Goal: Task Accomplishment & Management: Complete application form

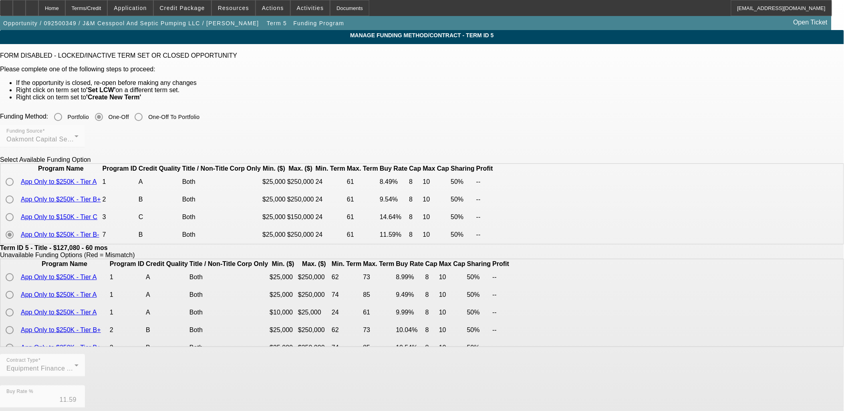
scroll to position [89, 0]
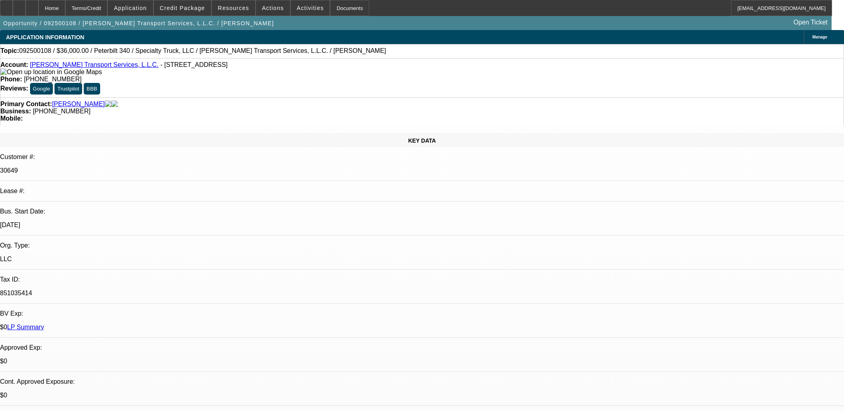
select select "0"
select select "3"
select select "0"
select select "6"
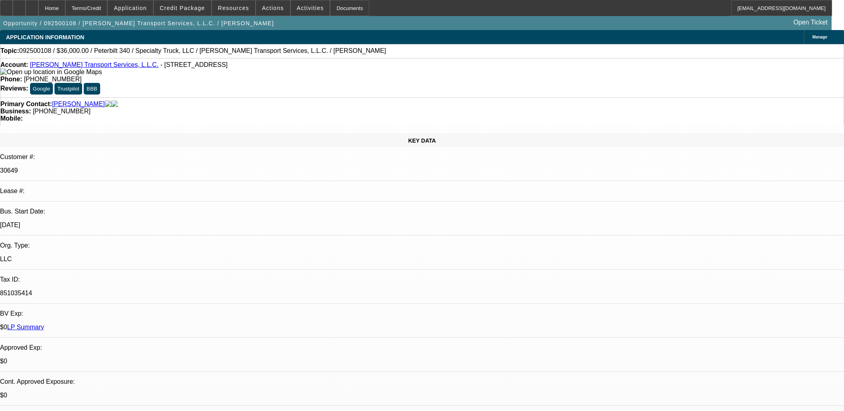
select select "0"
select select "6"
select select "0"
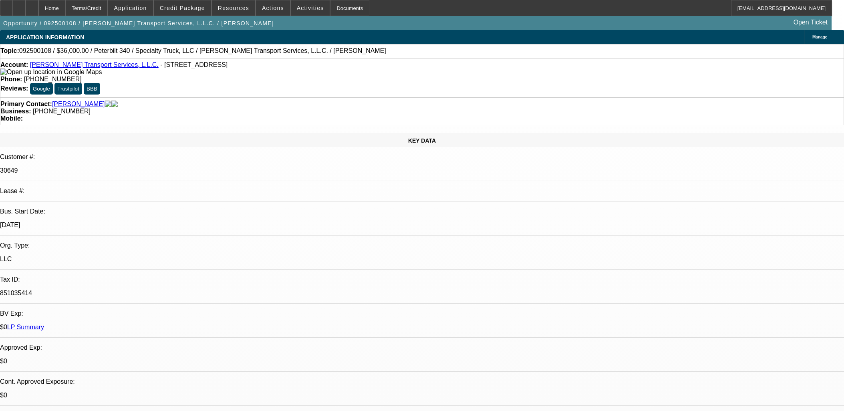
select select "0"
select select "3"
select select "0"
select select "6"
select select "0"
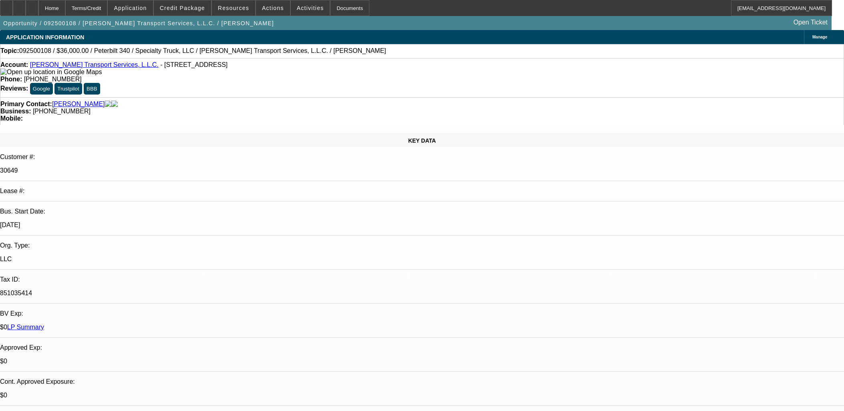
select select "0"
select select "3"
select select "0"
select select "6"
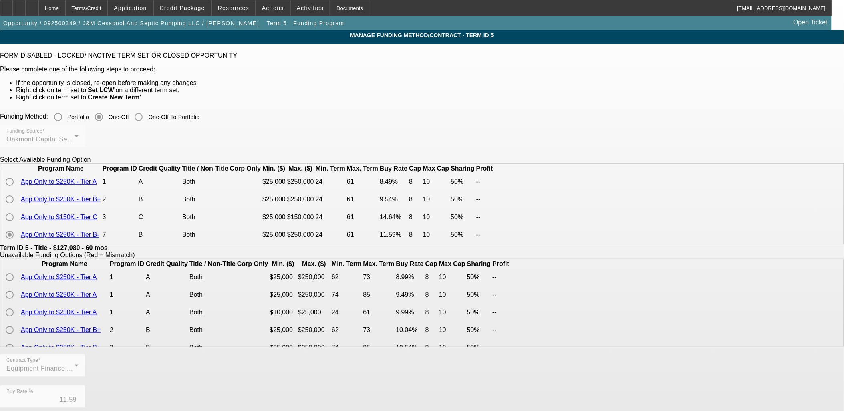
scroll to position [89, 0]
click at [65, 10] on div "Home" at bounding box center [51, 8] width 27 height 16
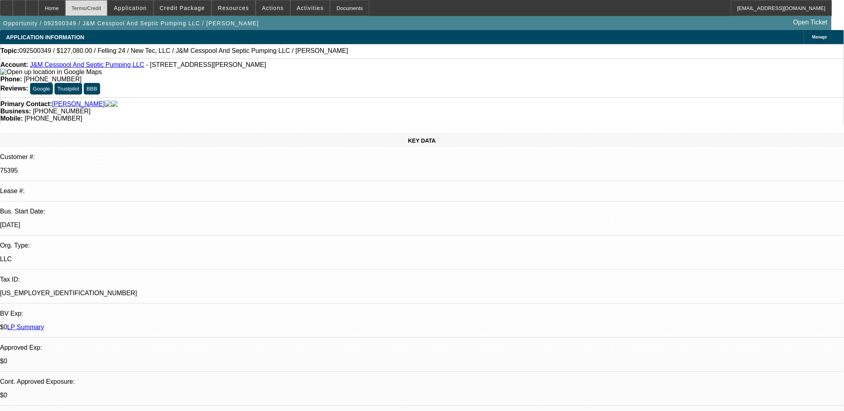
select select "0"
select select "3"
select select "0"
select select "6"
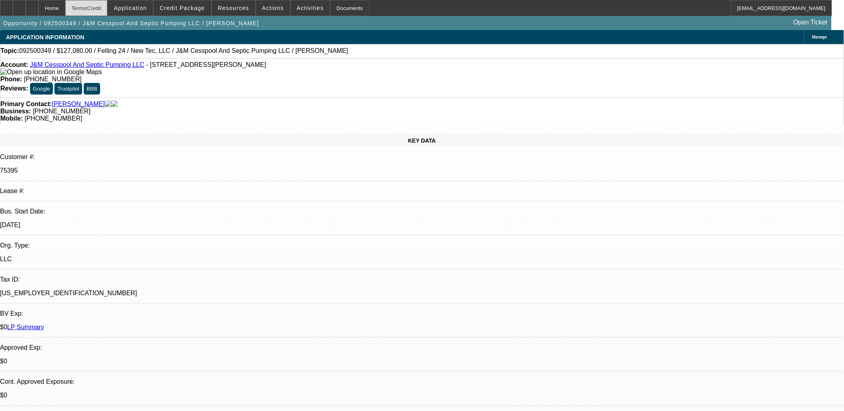
select select "0.1"
select select "0"
select select "2"
select select "0"
select select "6"
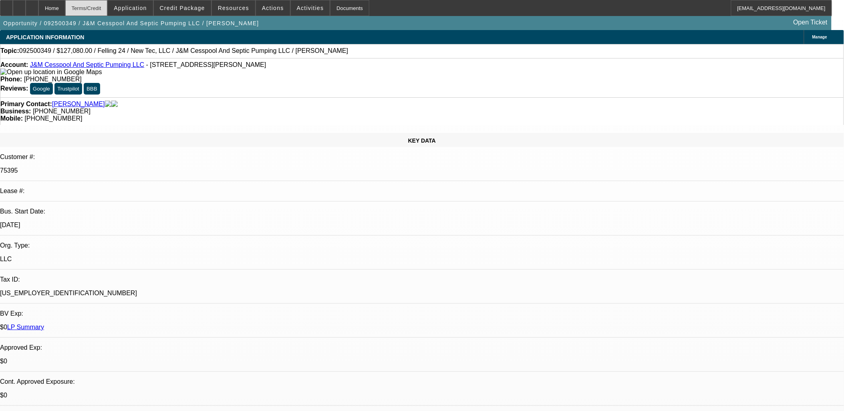
select select "0.1"
select select "0"
select select "2"
select select "0"
select select "6"
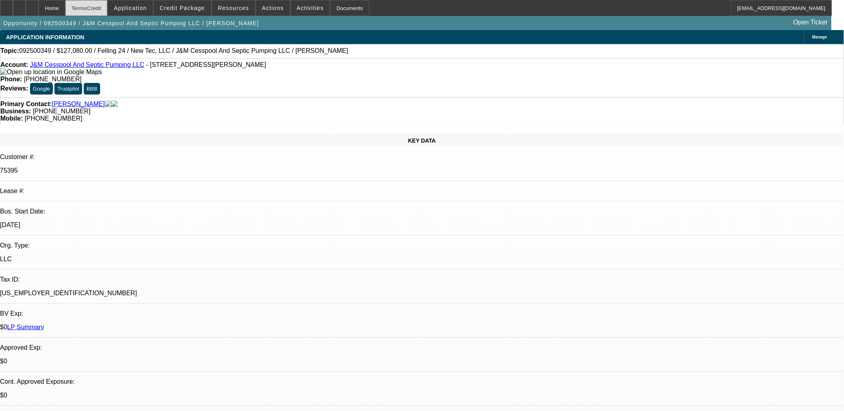
select select "0"
select select "2"
select select "0"
select select "6"
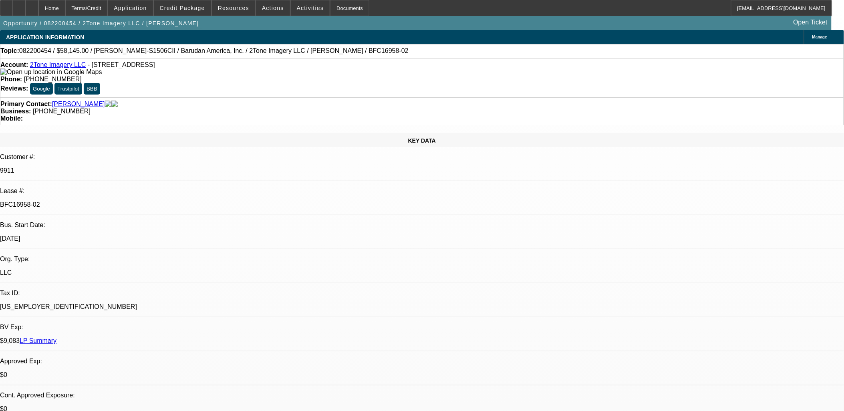
select select "0"
select select "2"
select select "0.1"
select select "0"
select select "2"
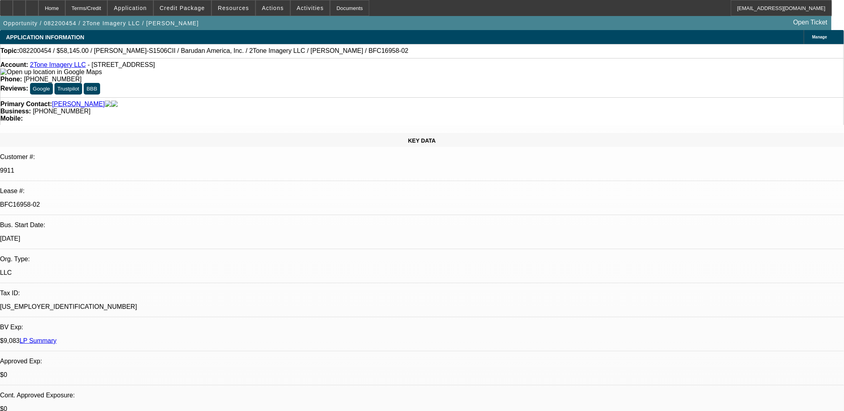
select select "0.1"
select select "0"
select select "2"
select select "0.1"
select select "0"
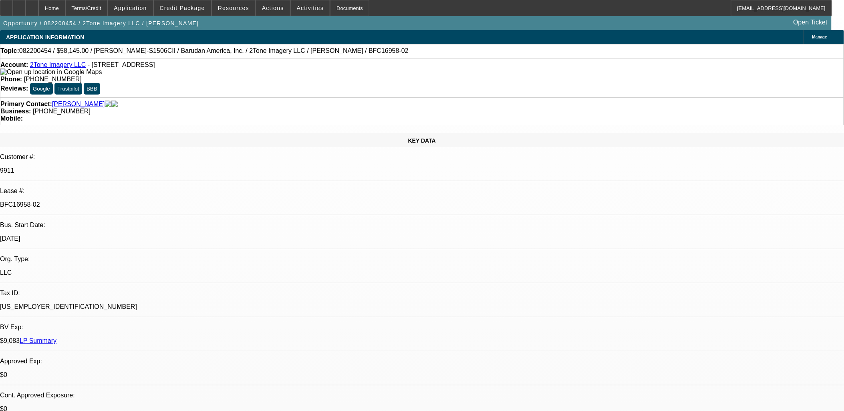
select select "2"
select select "0.1"
select select "1"
select select "2"
select select "4"
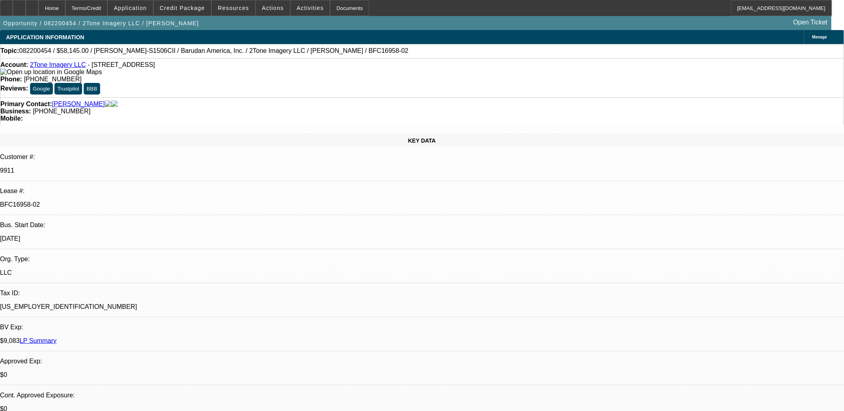
select select "1"
select select "2"
select select "4"
select select "1"
select select "2"
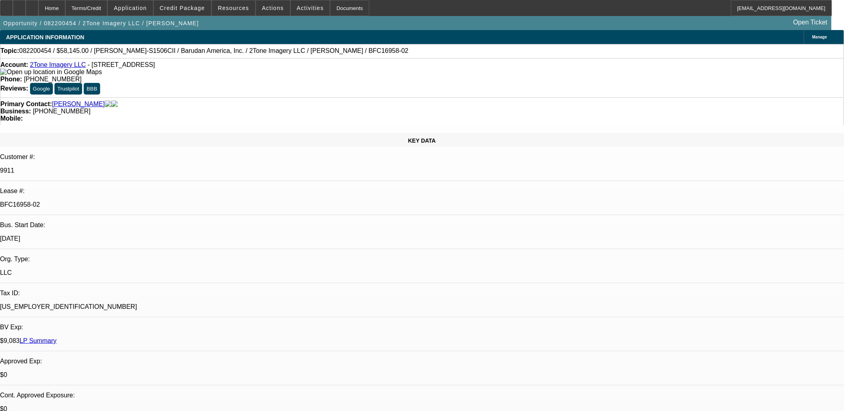
select select "4"
select select "1"
select select "2"
select select "4"
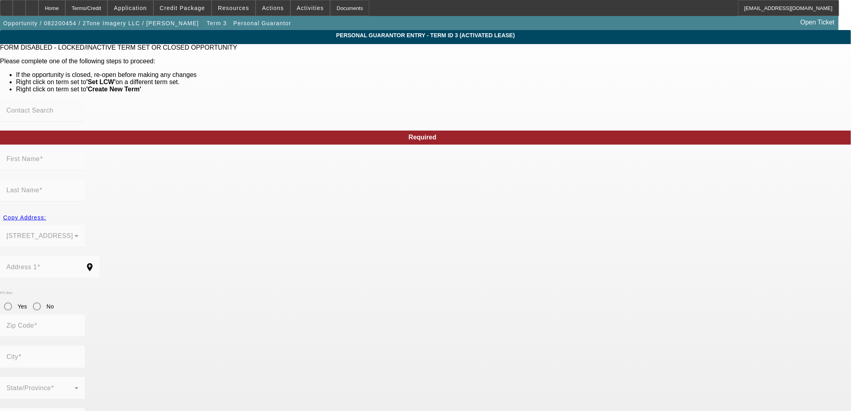
type input "Eddie"
type input "Mantilla"
type input "1463 71st Street"
radio input "true"
type input "07047"
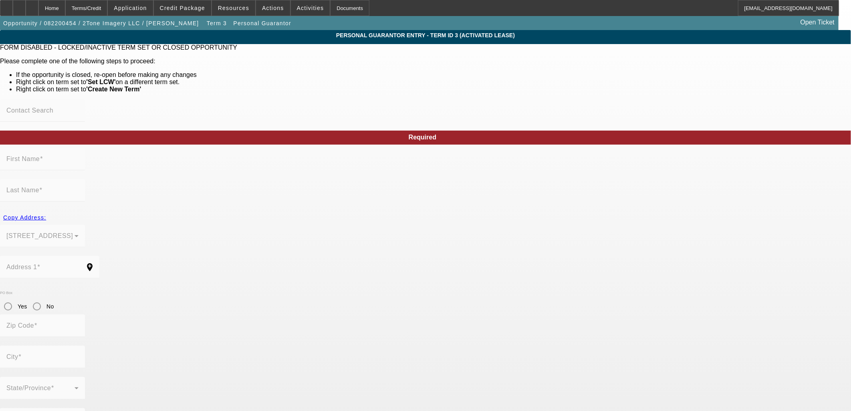
type input "North Bergen"
type input "(201) 401-0495"
type input "100"
type input "149-62-3007"
type input "mantillaeddie@icloud.com"
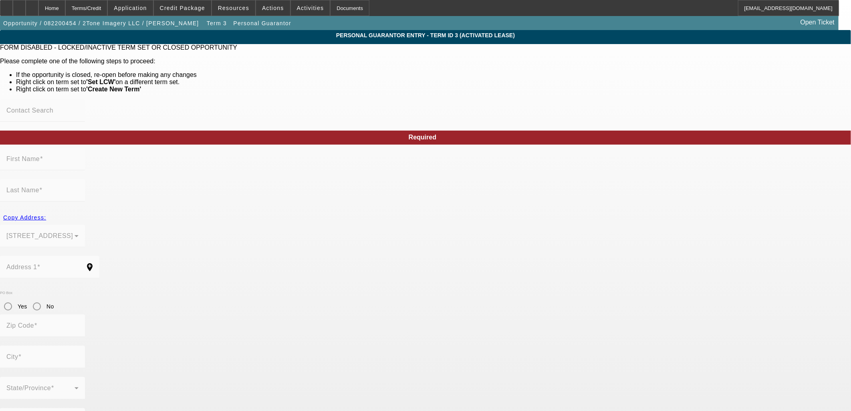
type input "Apt 1"
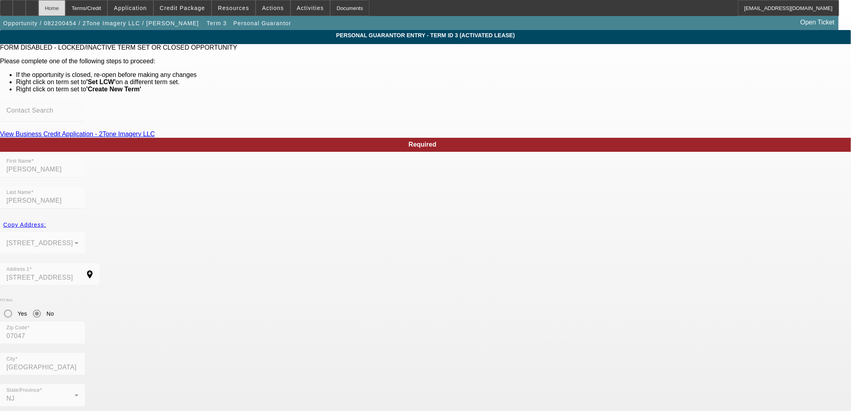
click at [65, 3] on div "Home" at bounding box center [51, 8] width 27 height 16
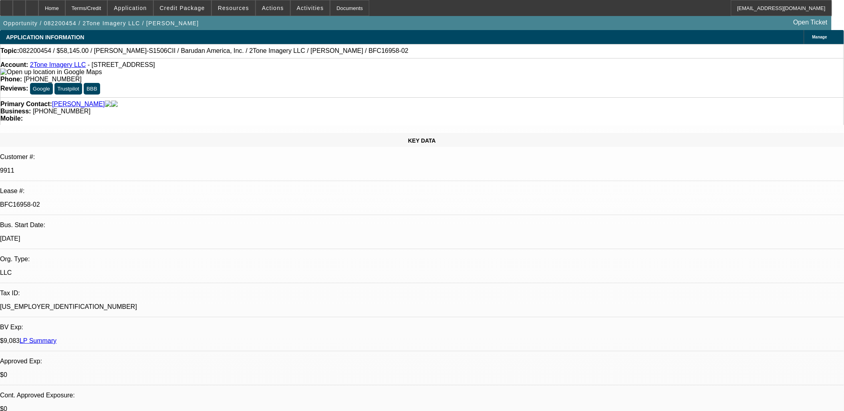
select select "0"
select select "2"
select select "0.1"
select select "4"
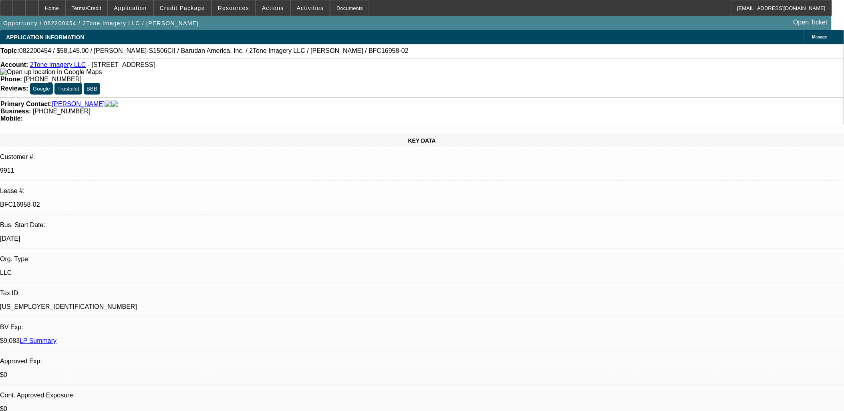
select select "0"
select select "2"
select select "0.1"
select select "4"
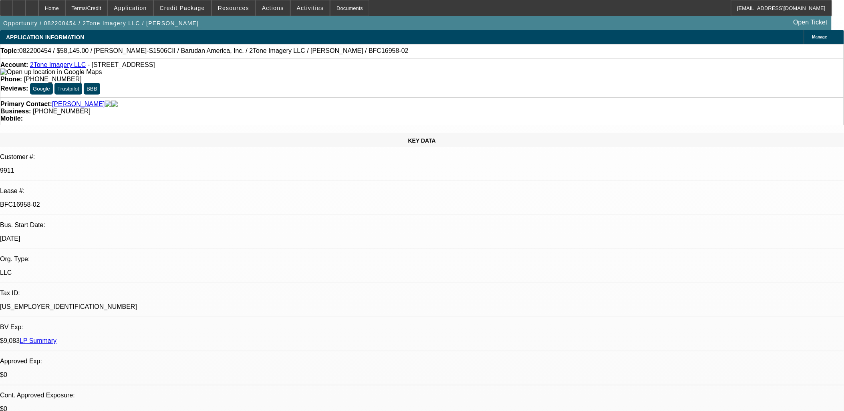
select select "0"
select select "2"
select select "0.1"
select select "4"
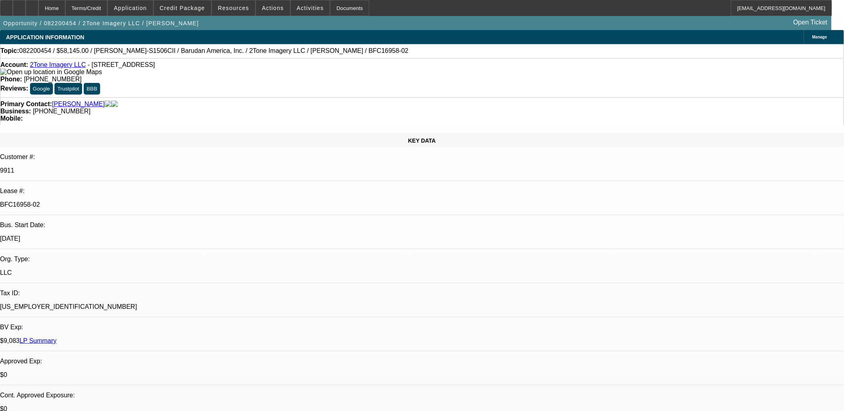
select select "0"
select select "2"
select select "0.1"
select select "4"
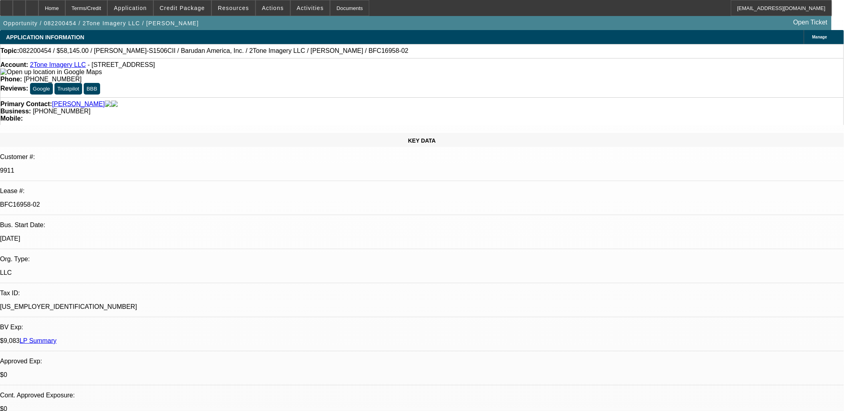
click at [129, 201] on p "BFC16958-02" at bounding box center [422, 204] width 844 height 7
copy div "BFC16958-02"
click at [57, 337] on link "LP Summary" at bounding box center [38, 340] width 37 height 7
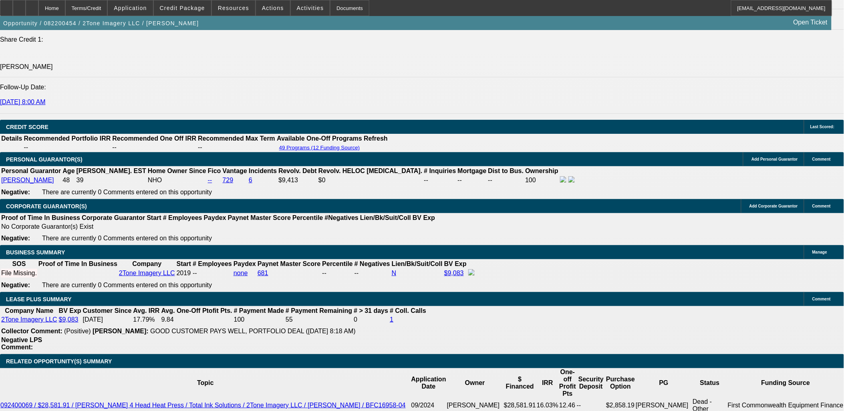
scroll to position [1202, 0]
